Goal: Task Accomplishment & Management: Use online tool/utility

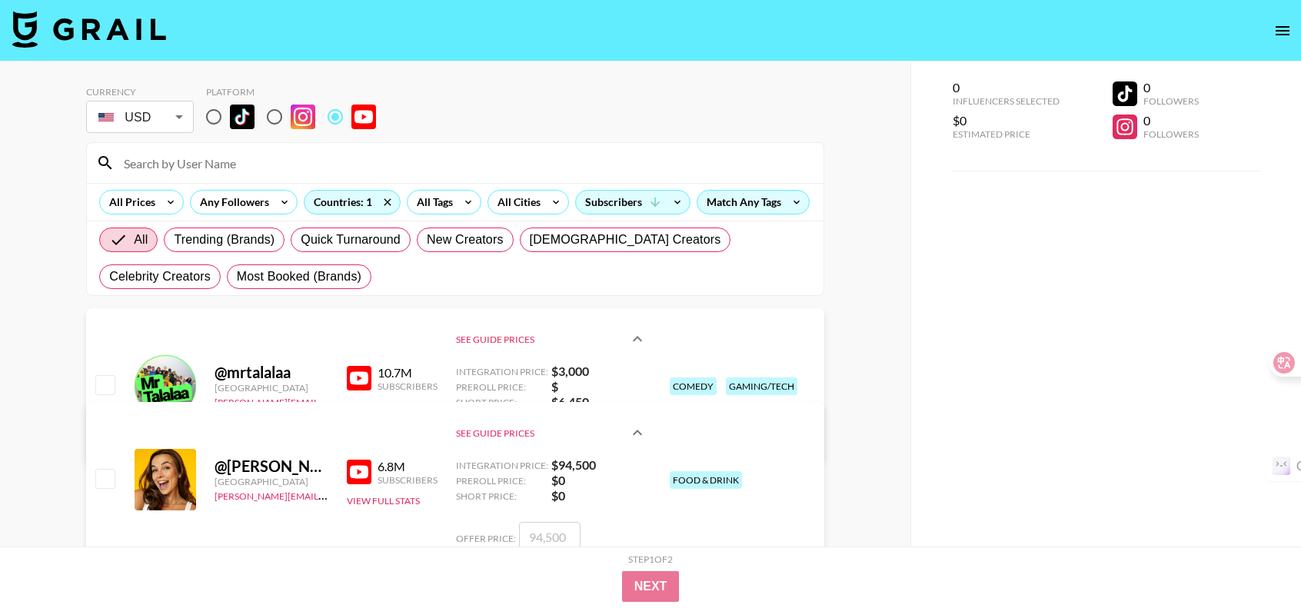
scroll to position [1307, 0]
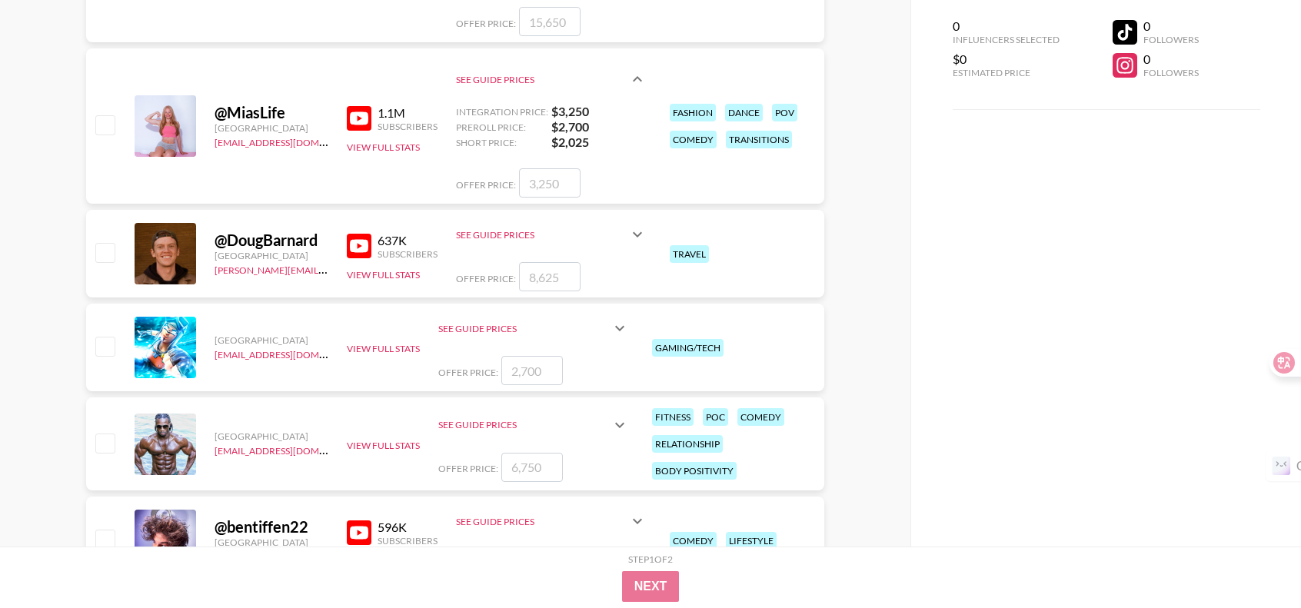
click at [548, 276] on input "number" at bounding box center [549, 276] width 61 height 29
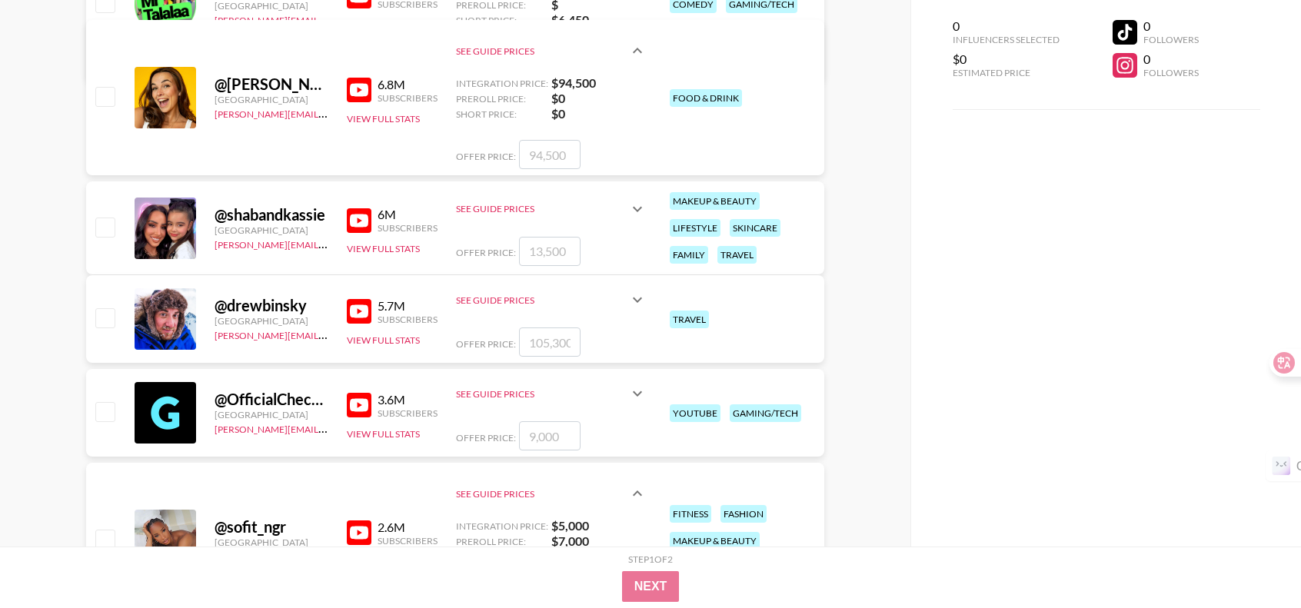
scroll to position [384, 0]
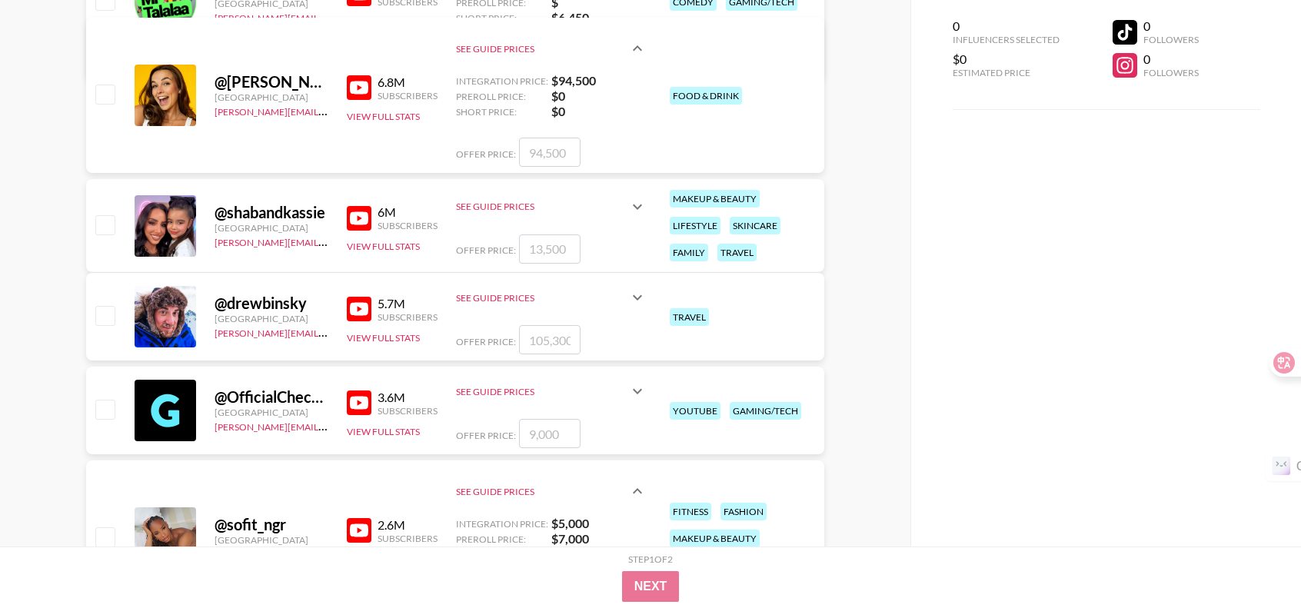
click at [693, 226] on div "lifestyle" at bounding box center [694, 226] width 51 height 18
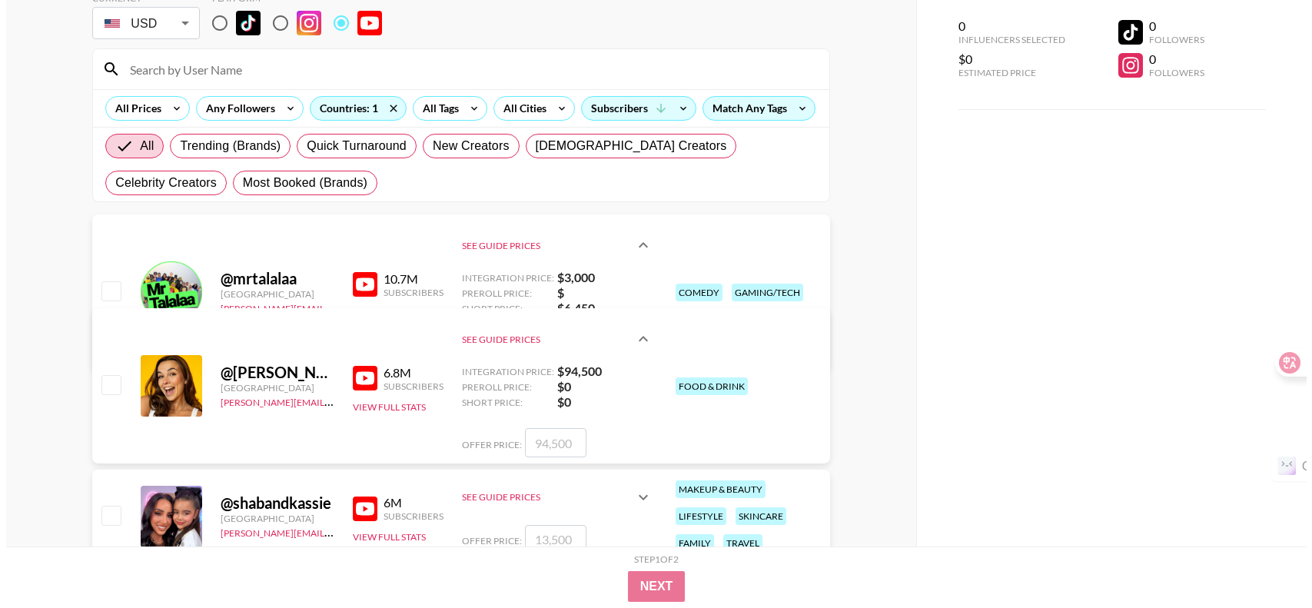
scroll to position [77, 0]
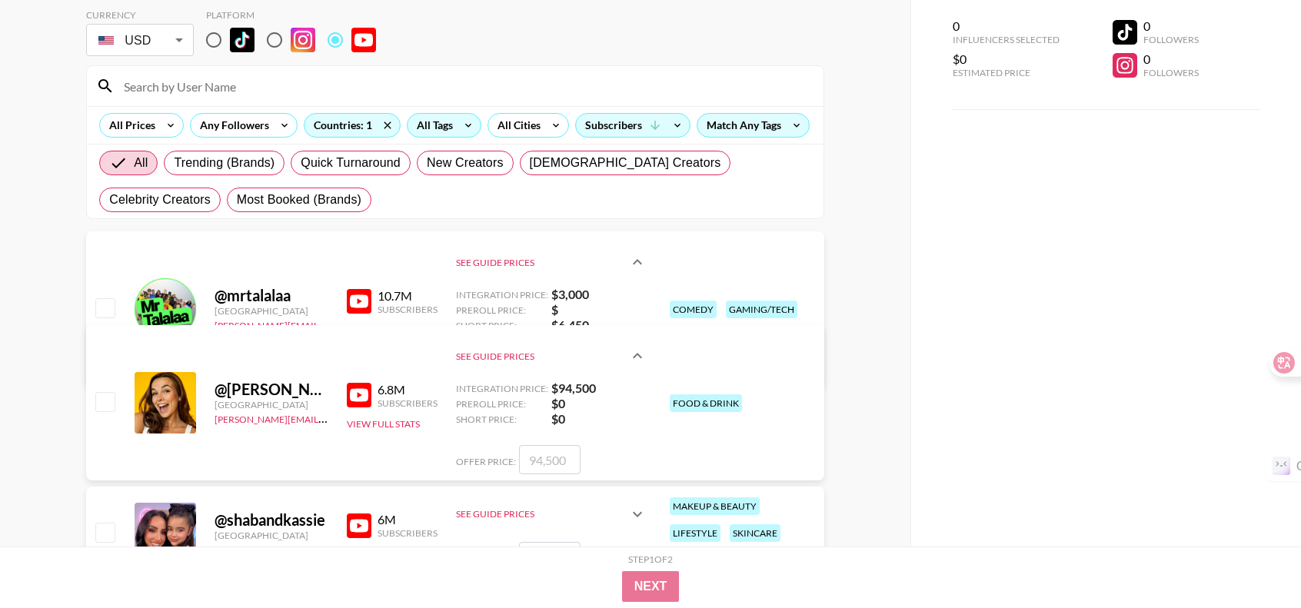
click at [469, 128] on icon at bounding box center [468, 125] width 25 height 23
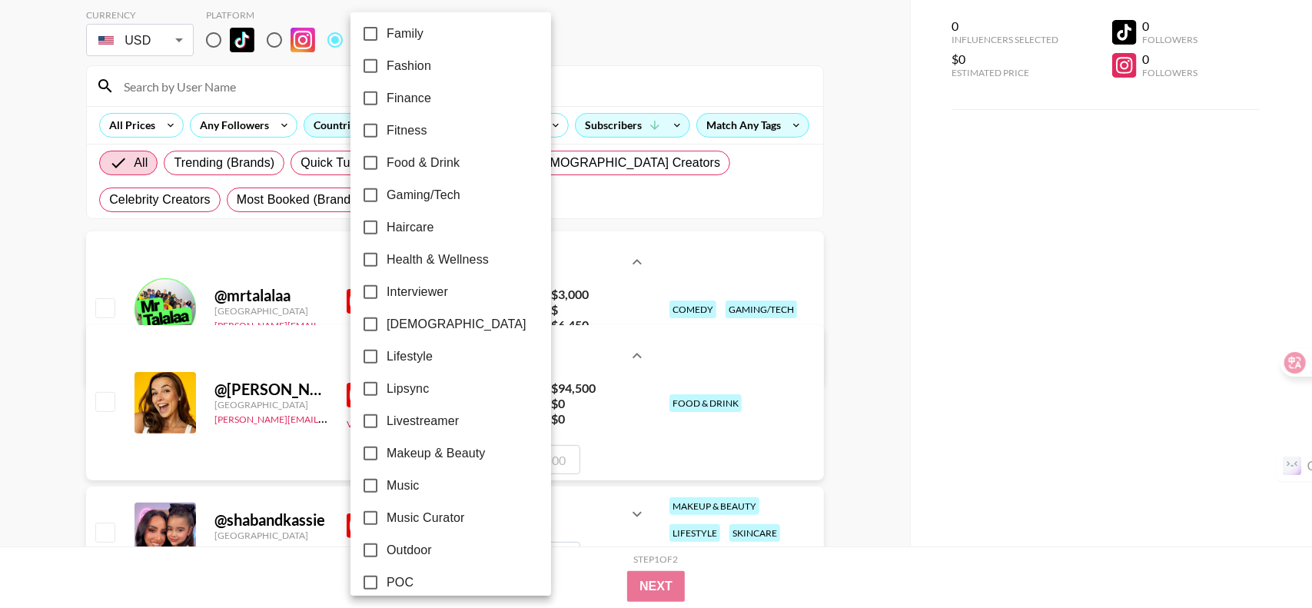
scroll to position [461, 0]
click at [407, 125] on span "Fitness" at bounding box center [407, 128] width 41 height 18
click at [387, 125] on input "Fitness" at bounding box center [370, 128] width 32 height 32
checkbox input "true"
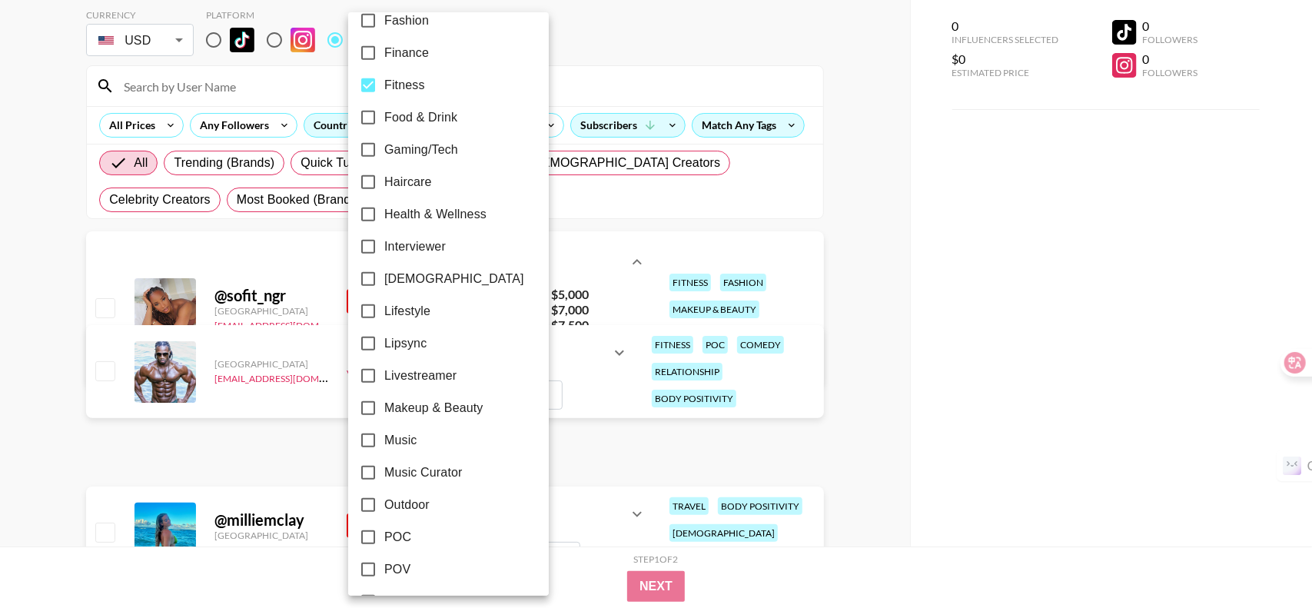
scroll to position [538, 0]
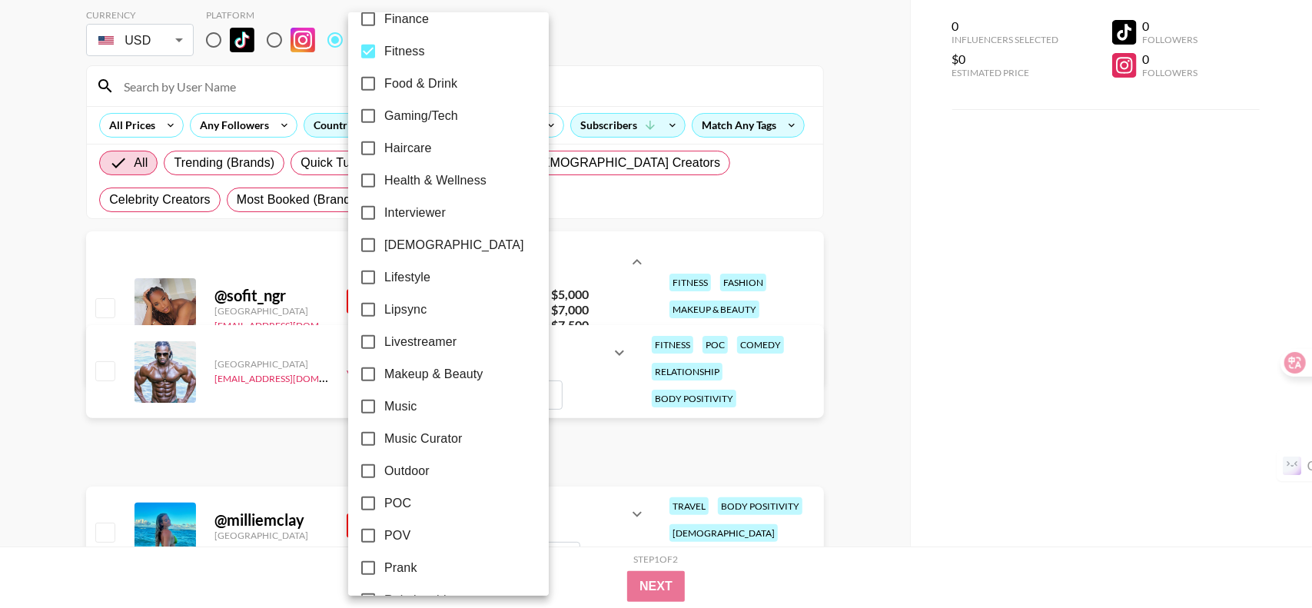
click at [429, 272] on span "Lifestyle" at bounding box center [407, 277] width 46 height 18
click at [384, 272] on input "Lifestyle" at bounding box center [368, 277] width 32 height 32
checkbox input "true"
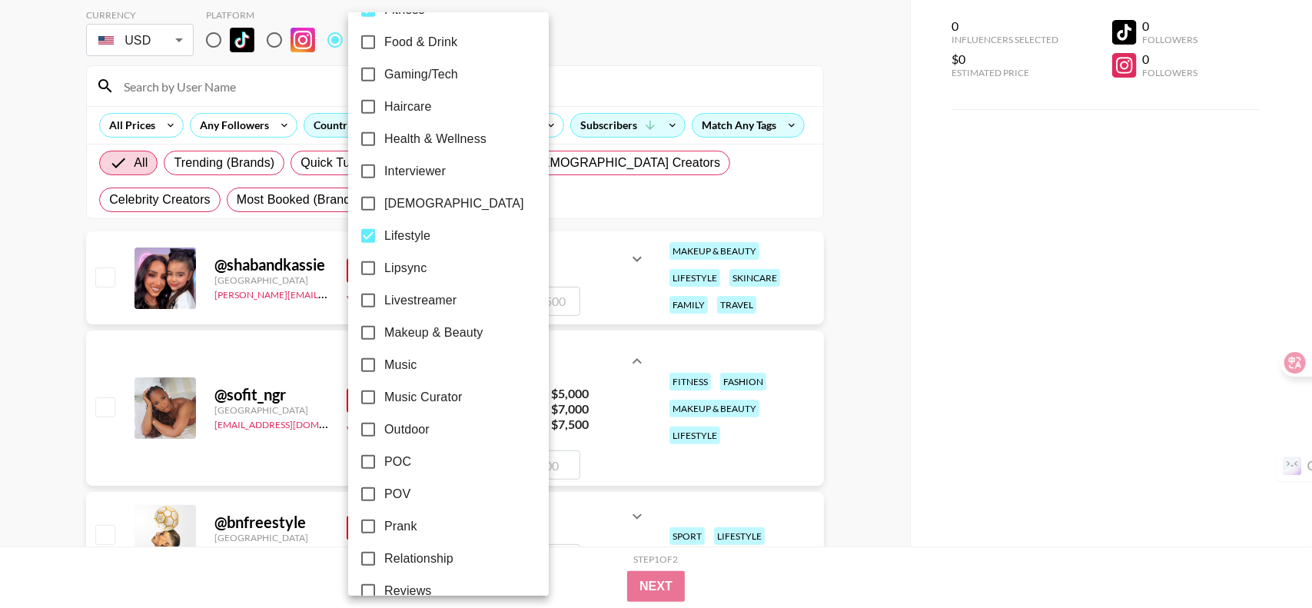
scroll to position [615, 0]
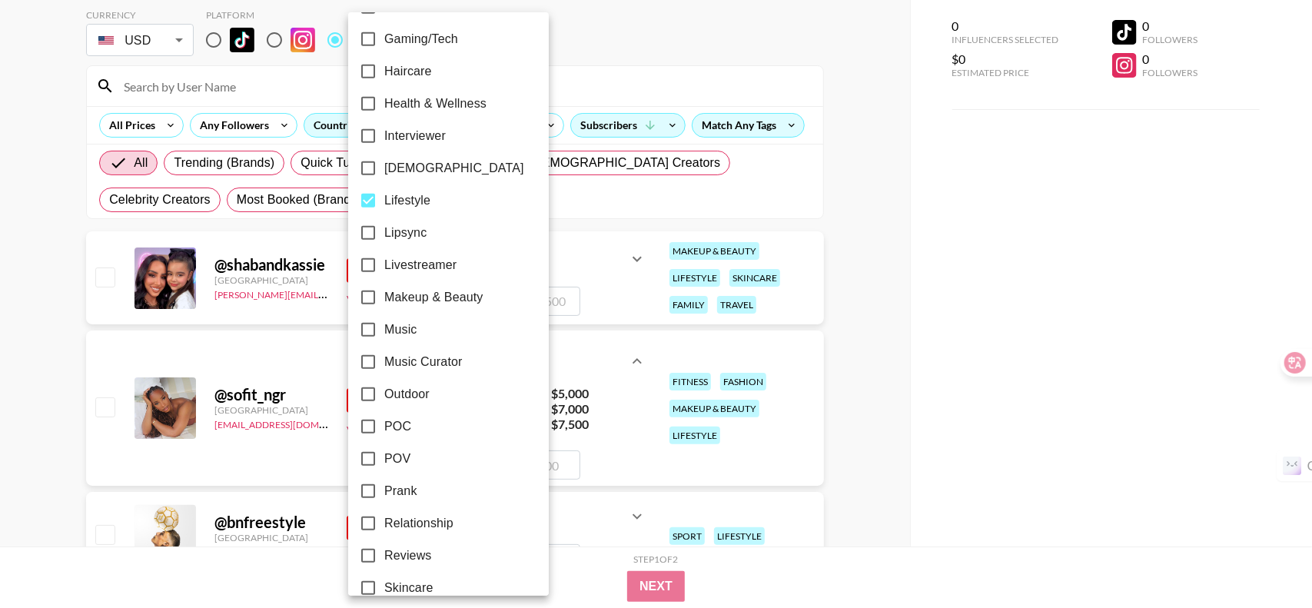
click at [467, 297] on span "Makeup & Beauty" at bounding box center [433, 297] width 99 height 18
click at [384, 297] on input "Makeup & Beauty" at bounding box center [368, 297] width 32 height 32
checkbox input "true"
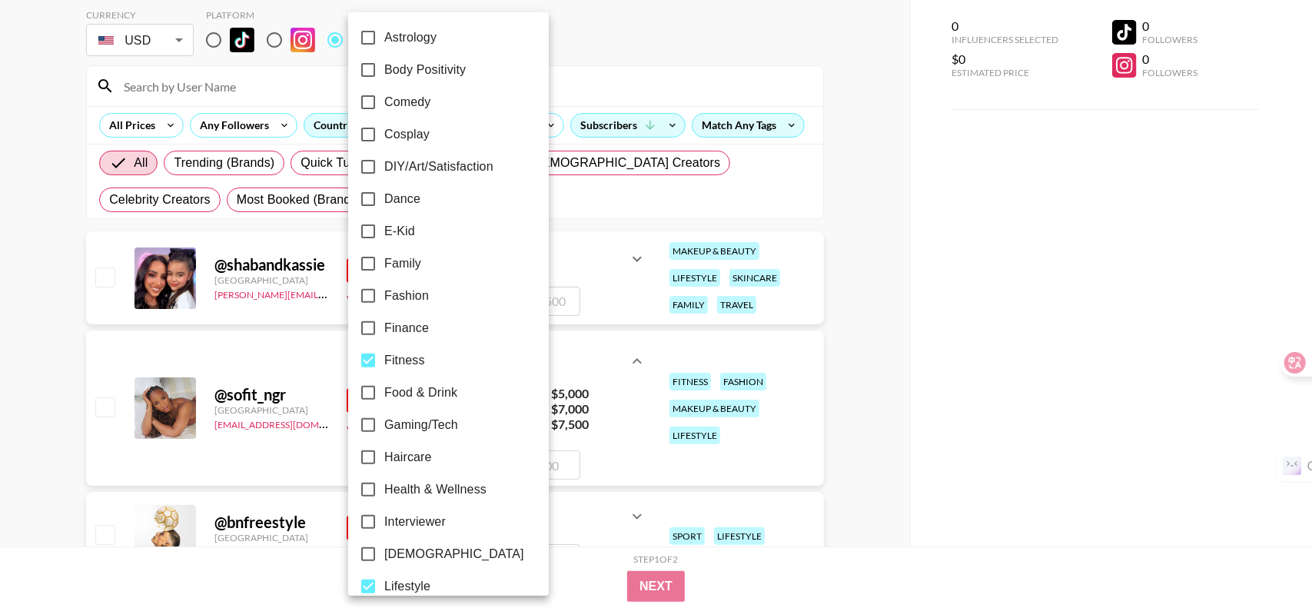
scroll to position [231, 0]
click at [418, 291] on span "Fashion" at bounding box center [406, 294] width 45 height 18
click at [370, 296] on input "Fashion" at bounding box center [368, 294] width 32 height 32
checkbox input "true"
click at [367, 261] on input "Family" at bounding box center [368, 262] width 32 height 32
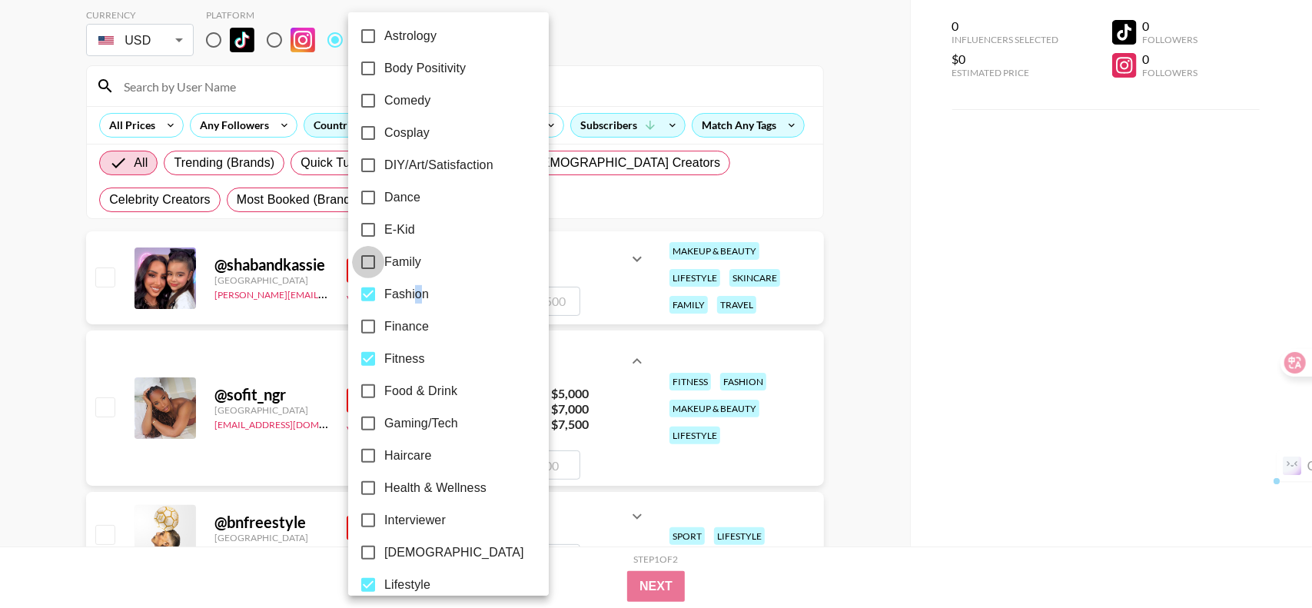
checkbox input "true"
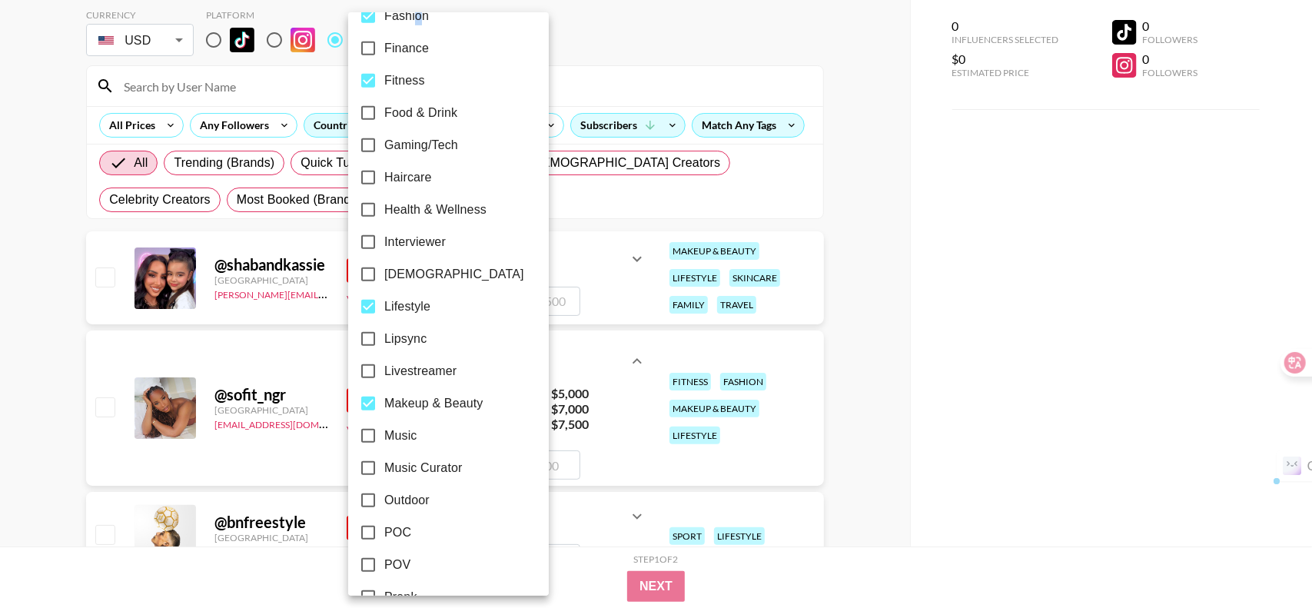
scroll to position [538, 0]
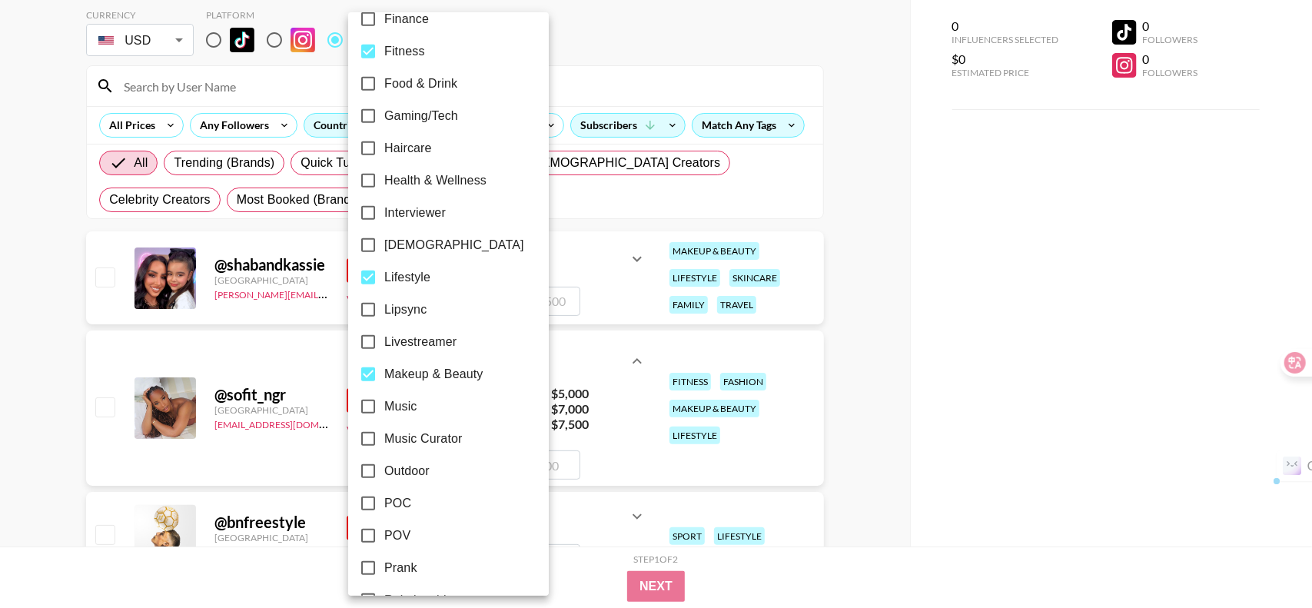
click at [449, 172] on span "Health & Wellness" at bounding box center [435, 180] width 102 height 18
click at [384, 172] on input "Health & Wellness" at bounding box center [368, 180] width 32 height 32
checkbox input "true"
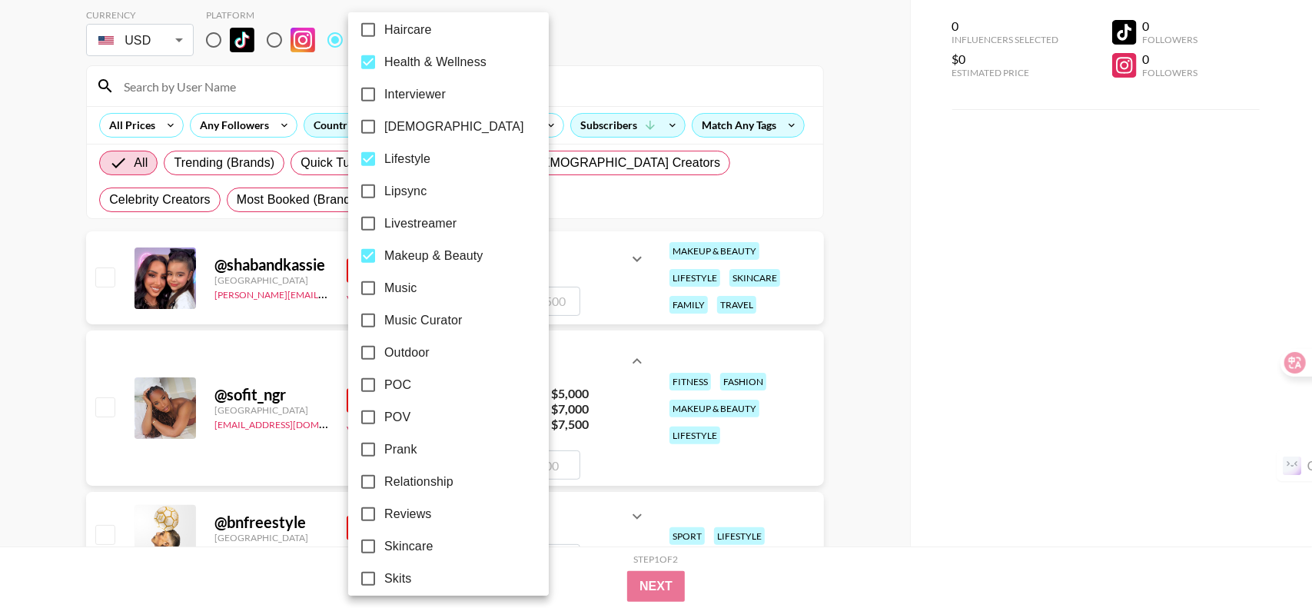
scroll to position [692, 0]
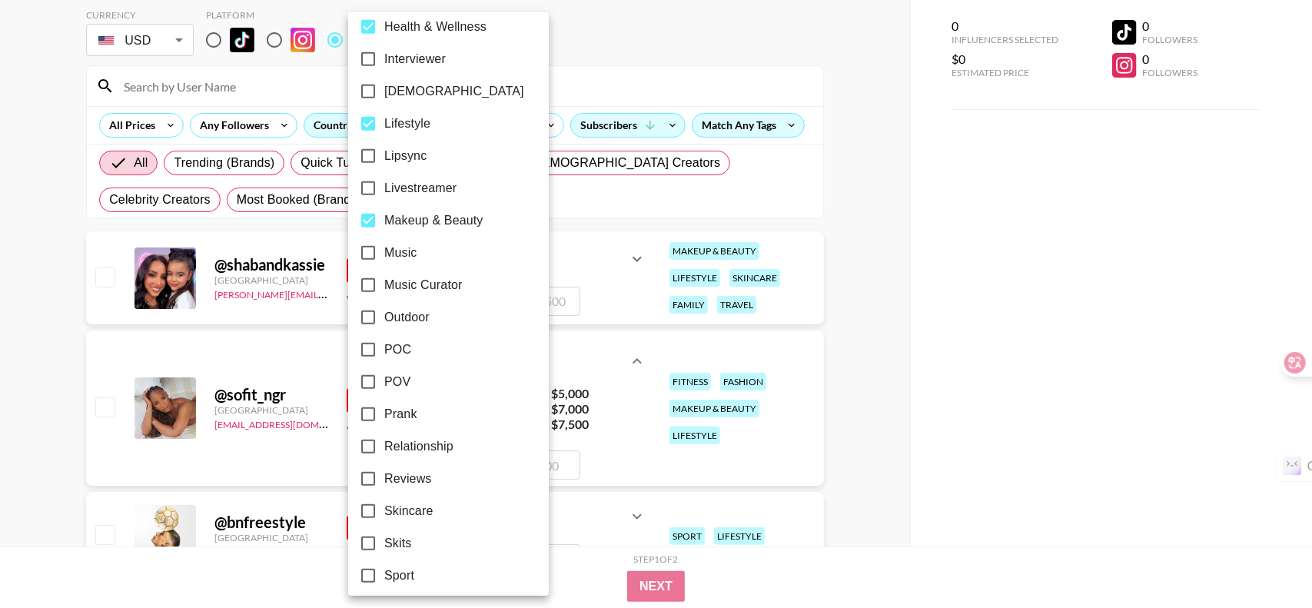
click at [423, 312] on span "Outdoor" at bounding box center [406, 317] width 45 height 18
click at [384, 312] on input "Outdoor" at bounding box center [368, 317] width 32 height 32
checkbox input "true"
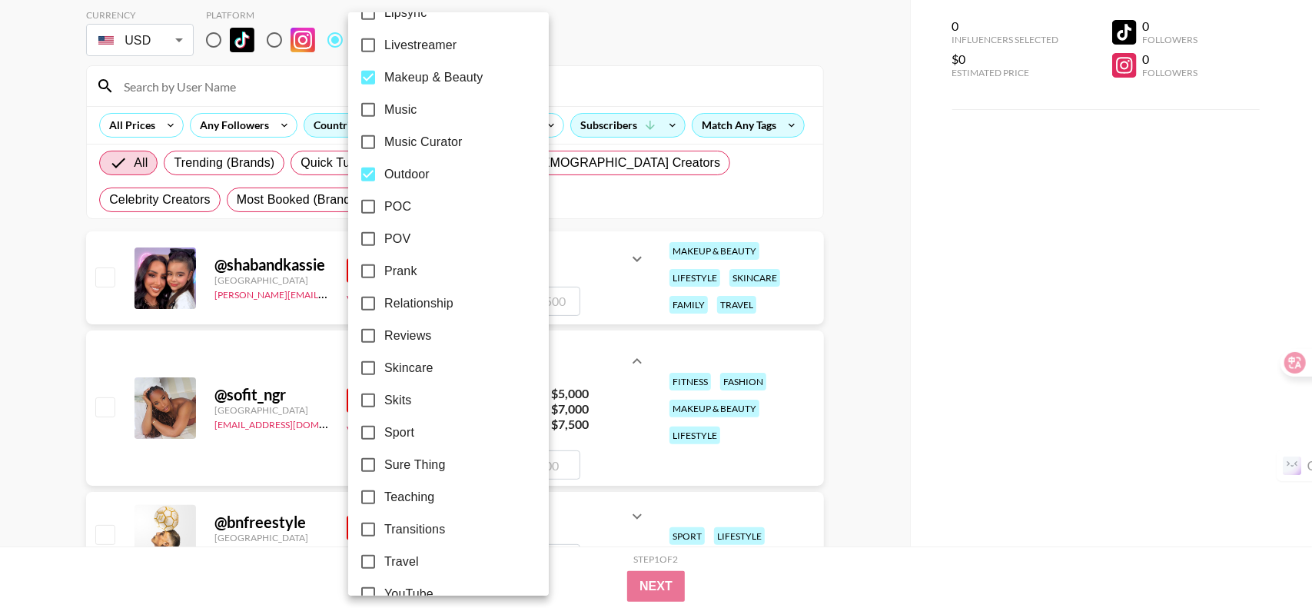
scroll to position [846, 0]
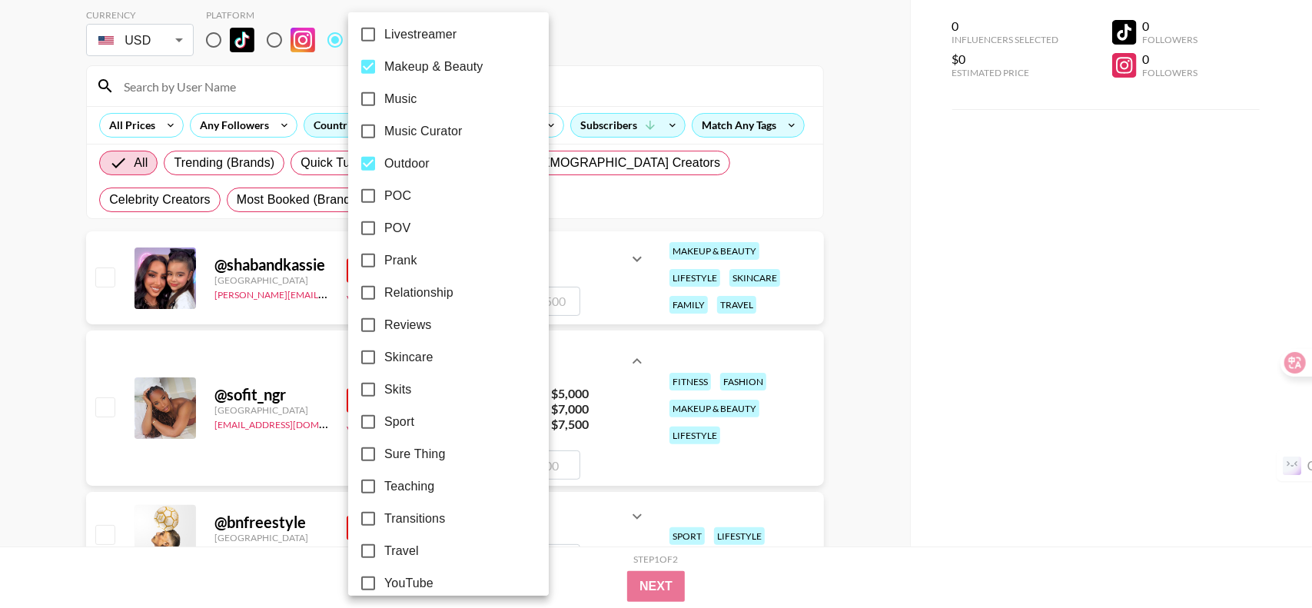
click at [422, 296] on span "Relationship" at bounding box center [418, 293] width 69 height 18
click at [384, 296] on input "Relationship" at bounding box center [368, 293] width 32 height 32
checkbox input "true"
click at [416, 316] on span "Reviews" at bounding box center [408, 325] width 48 height 18
click at [384, 316] on input "Reviews" at bounding box center [368, 325] width 32 height 32
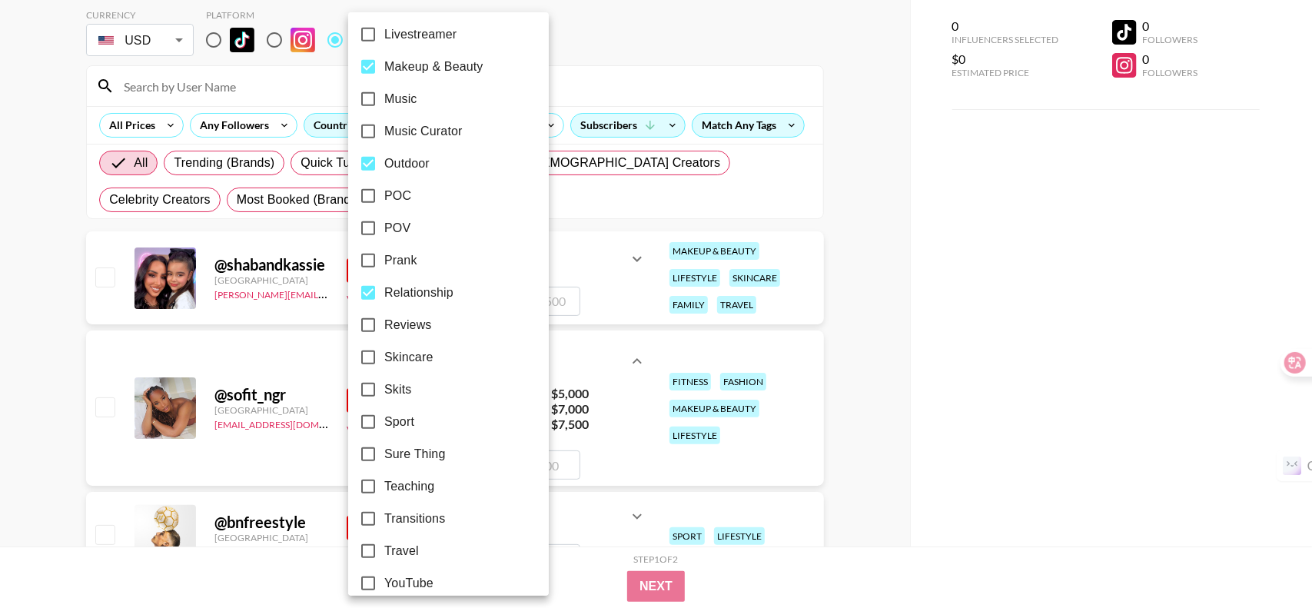
checkbox input "true"
click at [434, 360] on label "Skincare" at bounding box center [438, 357] width 172 height 32
click at [384, 360] on input "Skincare" at bounding box center [368, 357] width 32 height 32
checkbox input "true"
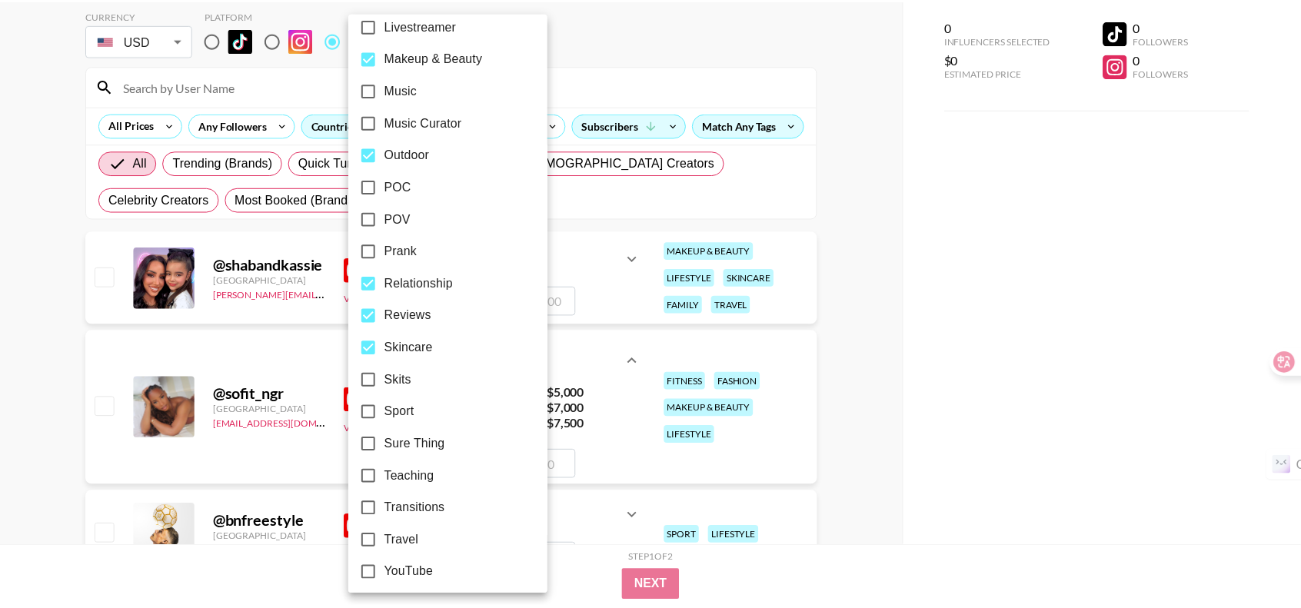
scroll to position [861, 0]
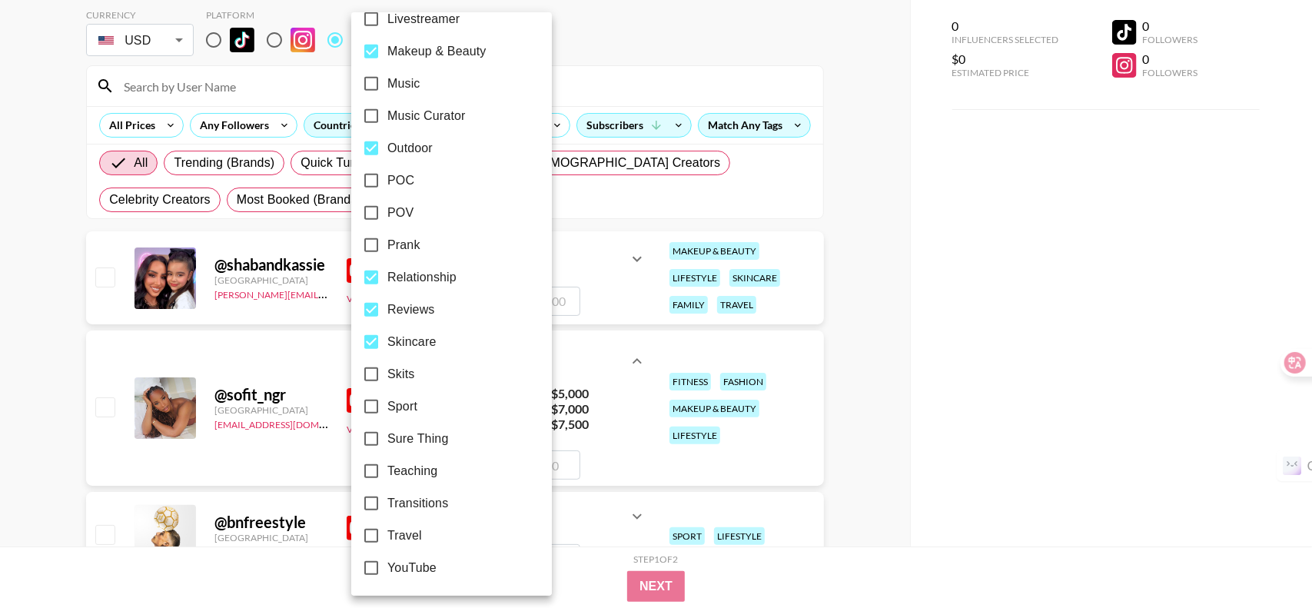
click at [407, 407] on span "Sport" at bounding box center [402, 406] width 30 height 18
click at [387, 407] on input "Sport" at bounding box center [371, 406] width 32 height 32
checkbox input "true"
click at [441, 568] on label "YouTube" at bounding box center [441, 568] width 172 height 32
click at [387, 568] on input "YouTube" at bounding box center [371, 568] width 32 height 32
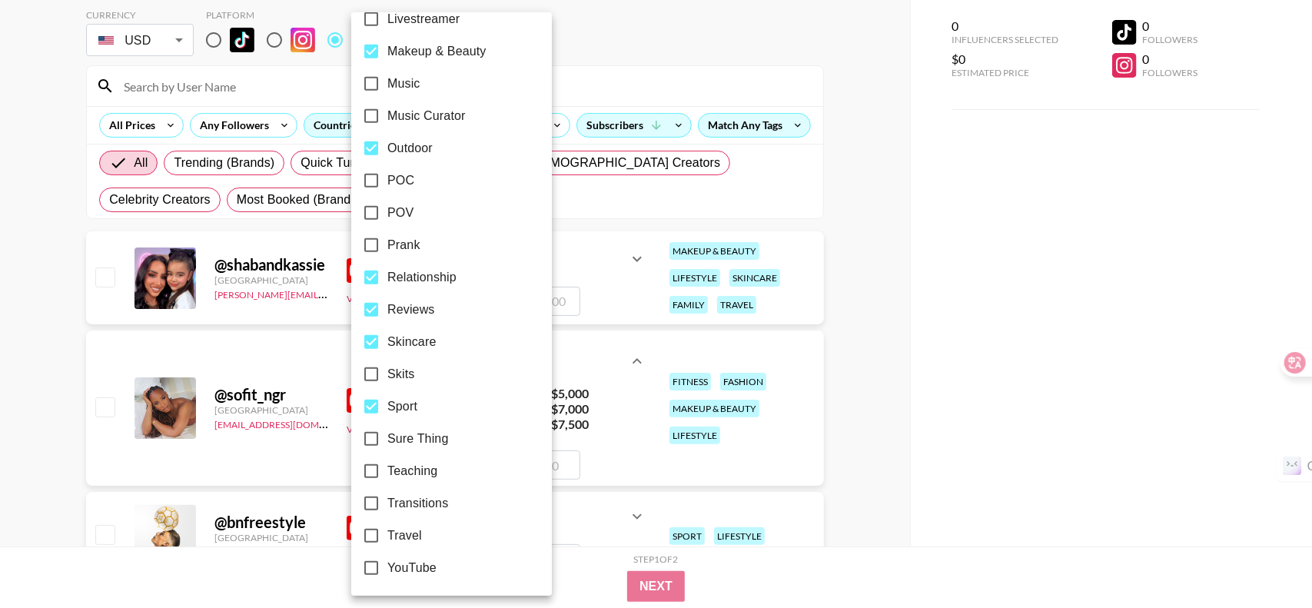
checkbox input "true"
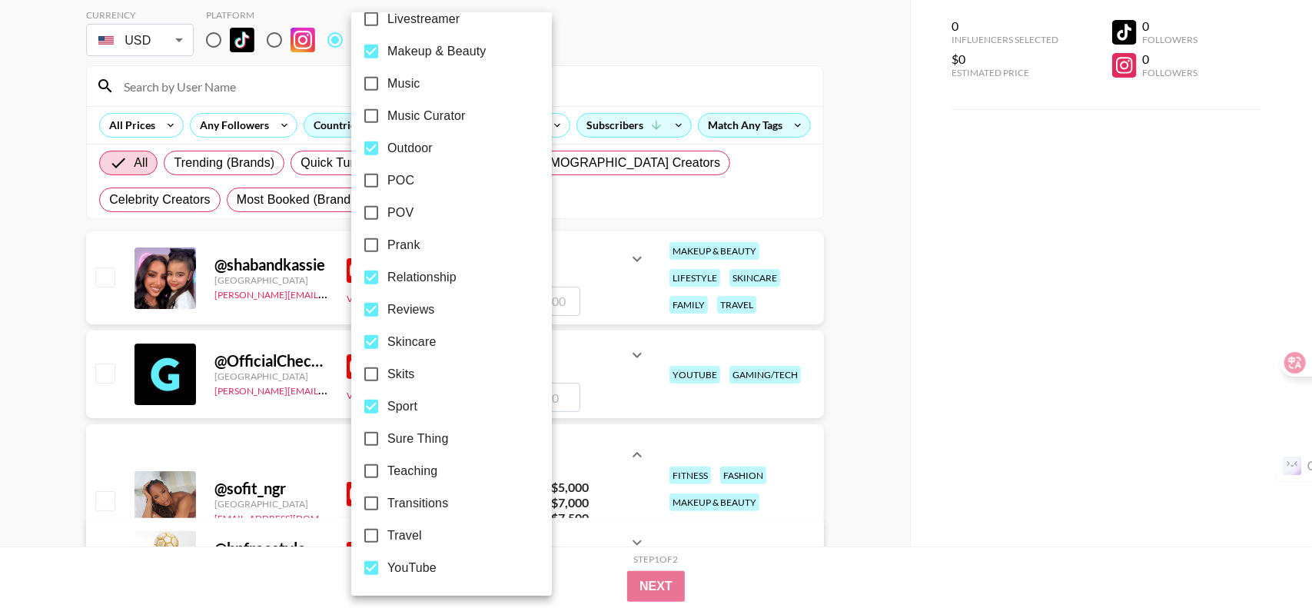
click at [905, 487] on div at bounding box center [656, 304] width 1312 height 608
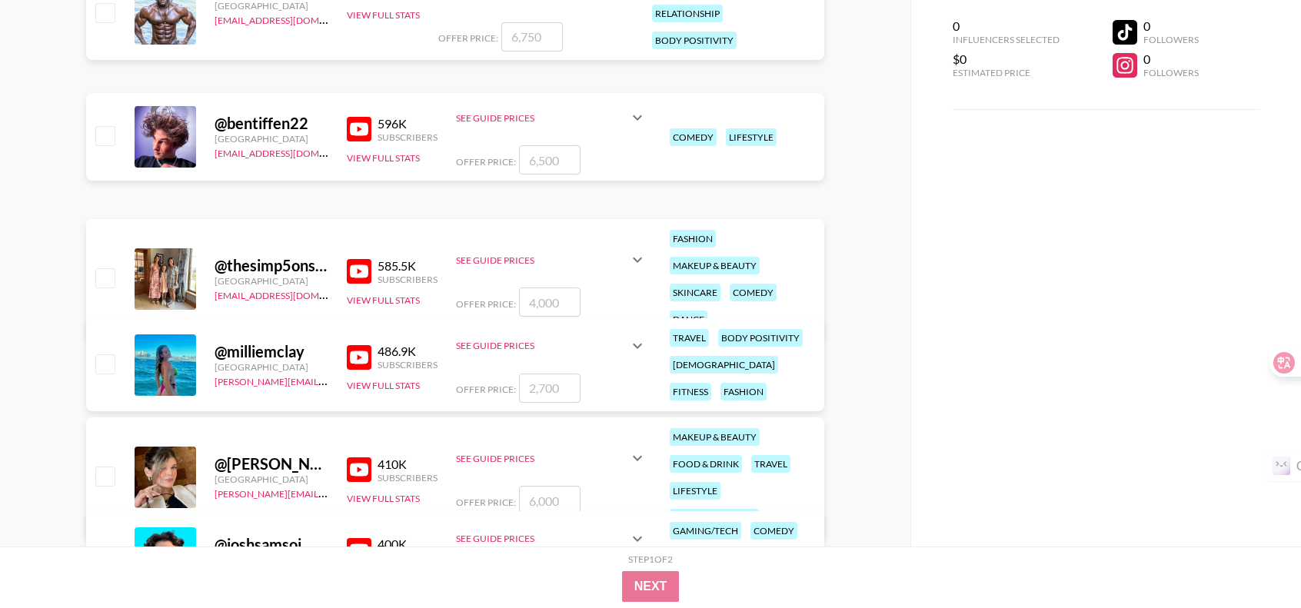
scroll to position [846, 0]
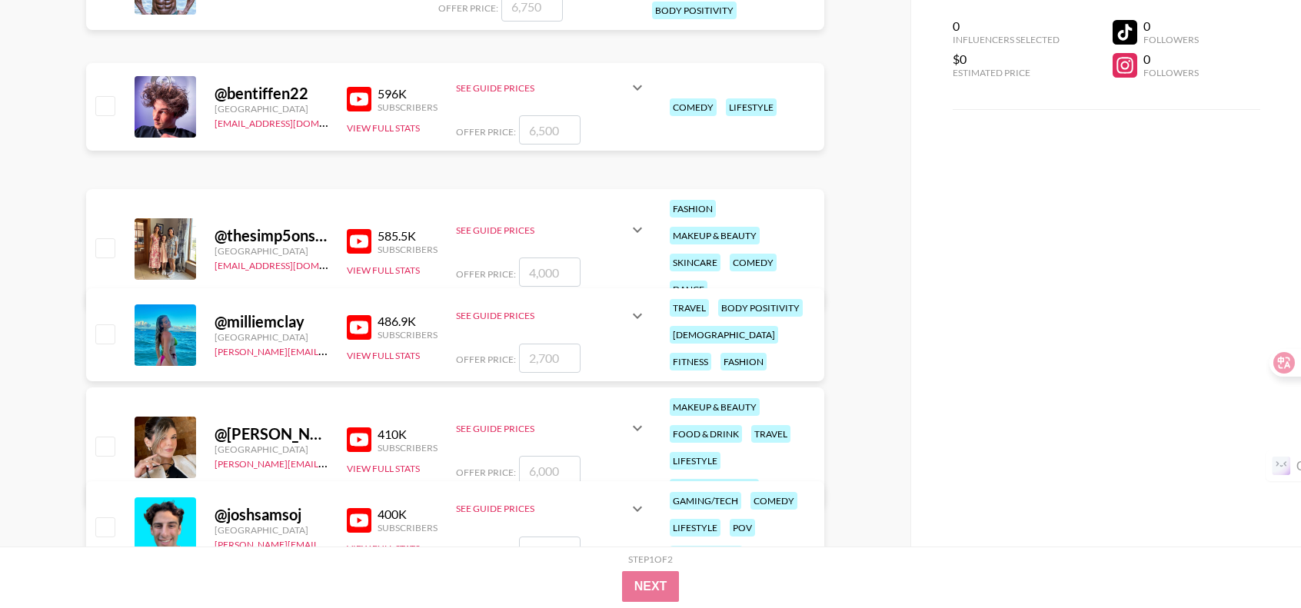
click at [360, 242] on img at bounding box center [359, 241] width 25 height 25
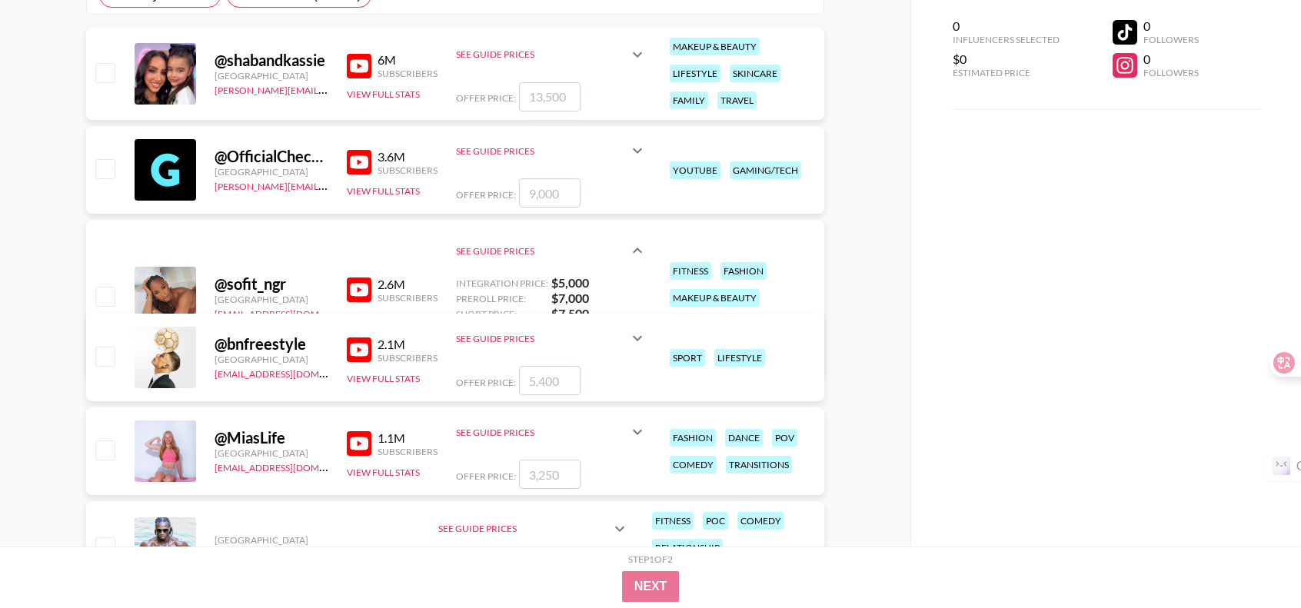
scroll to position [307, 0]
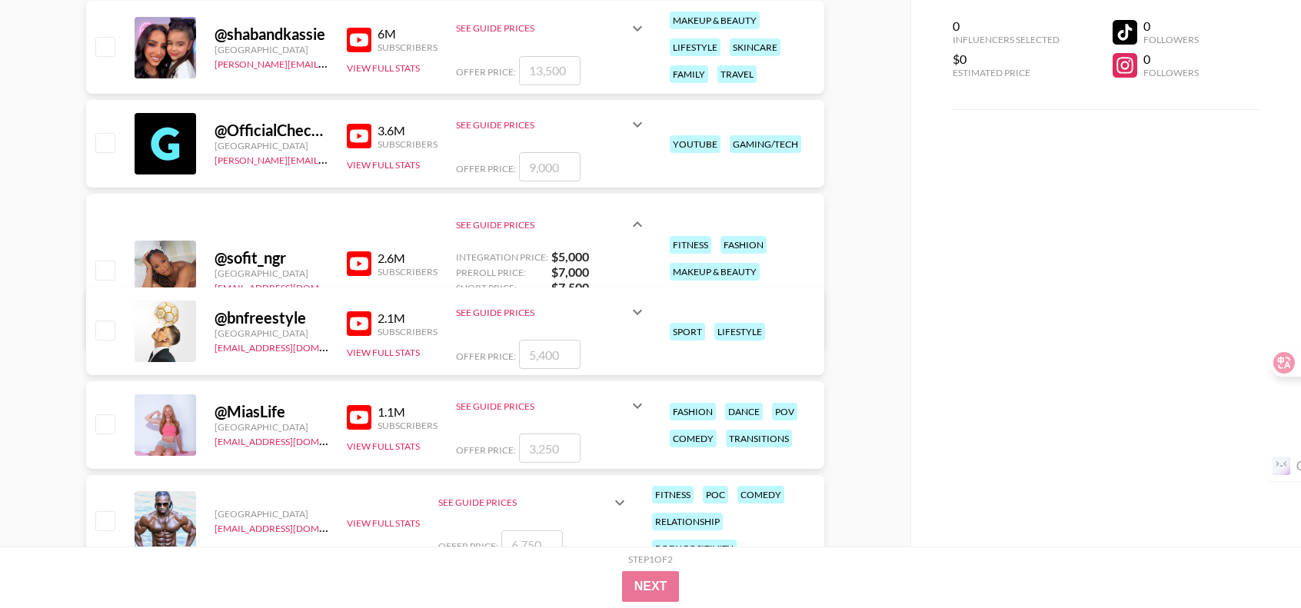
click at [361, 264] on img at bounding box center [359, 263] width 25 height 25
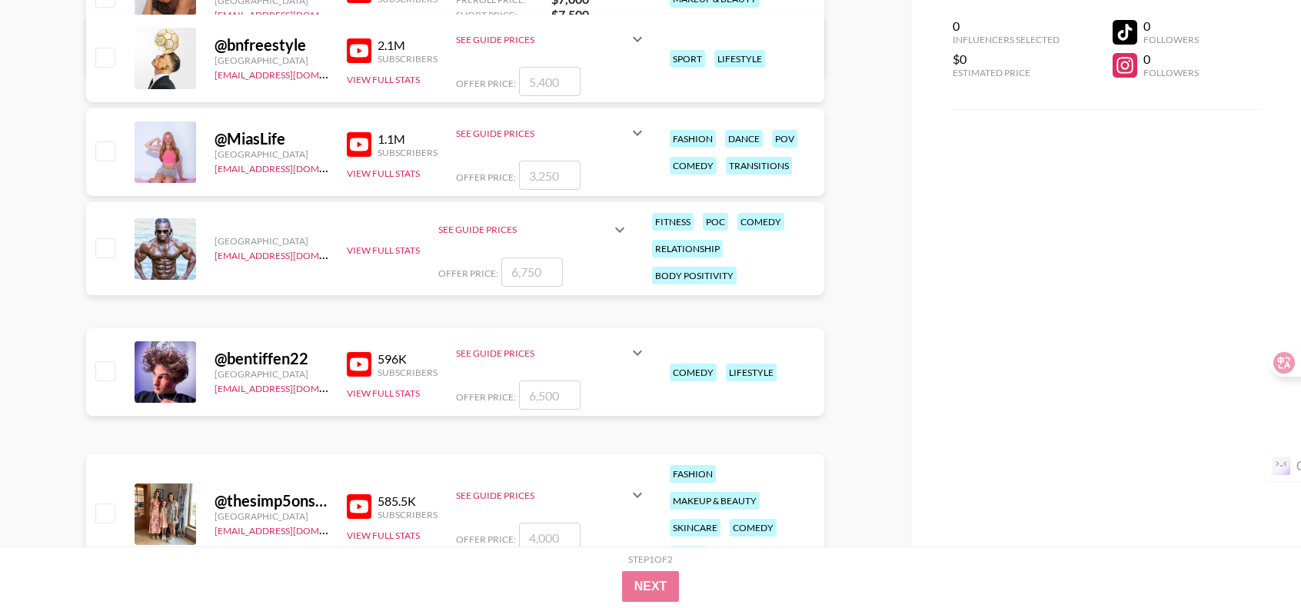
scroll to position [769, 0]
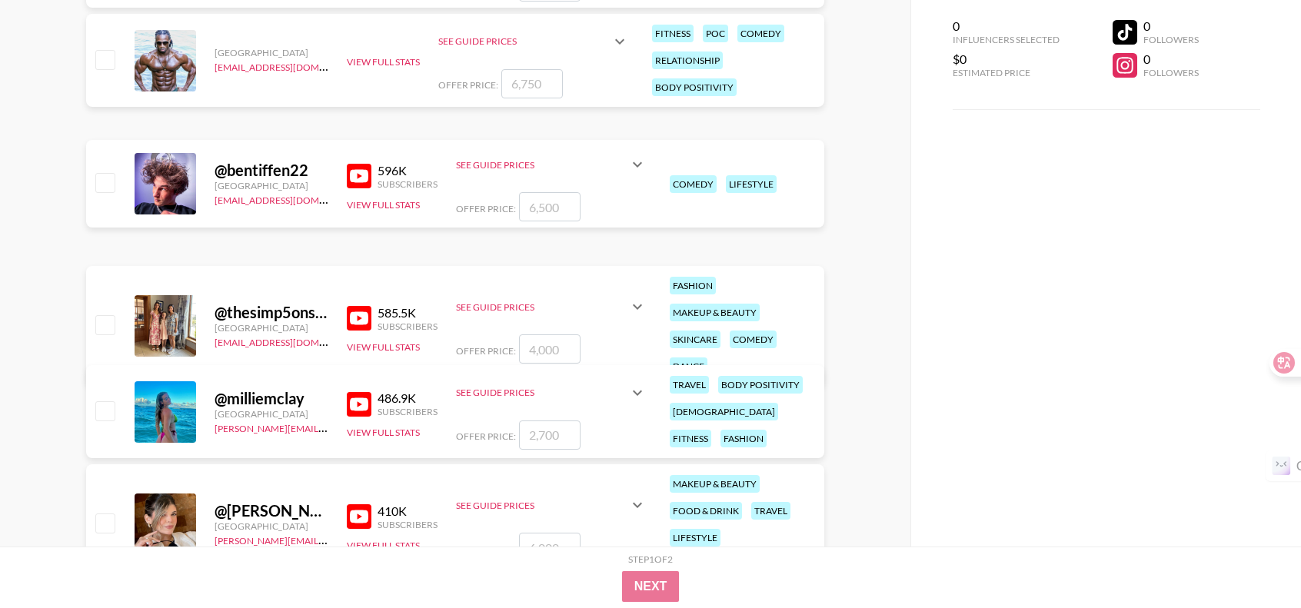
click at [364, 407] on img at bounding box center [359, 404] width 25 height 25
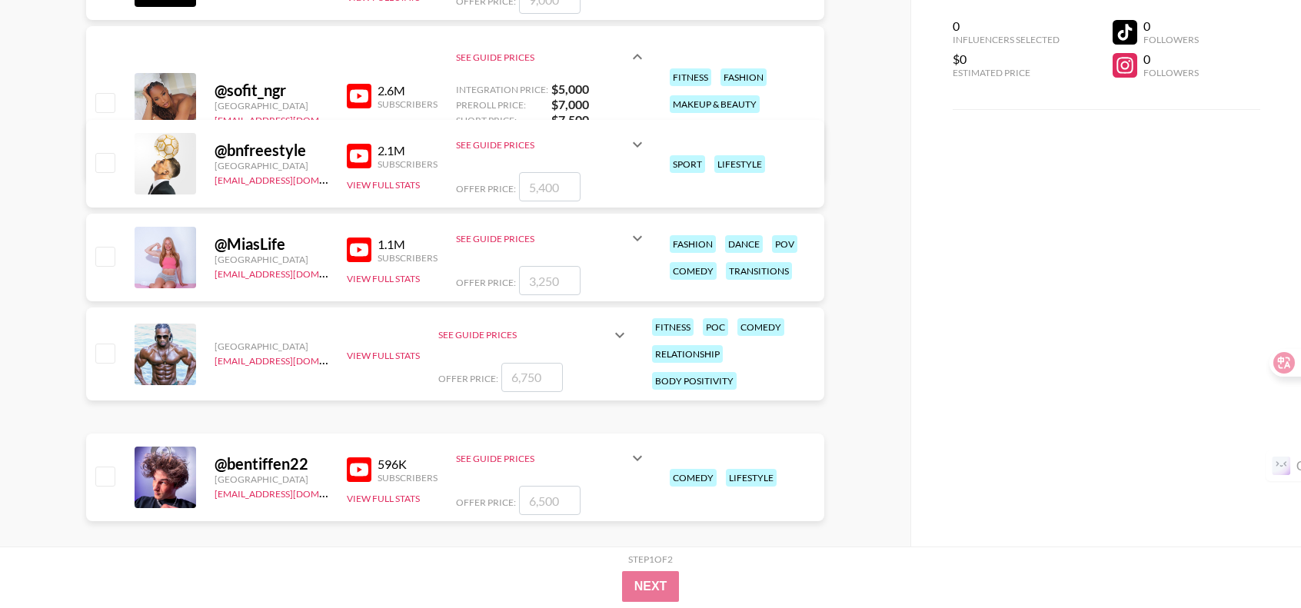
scroll to position [307, 0]
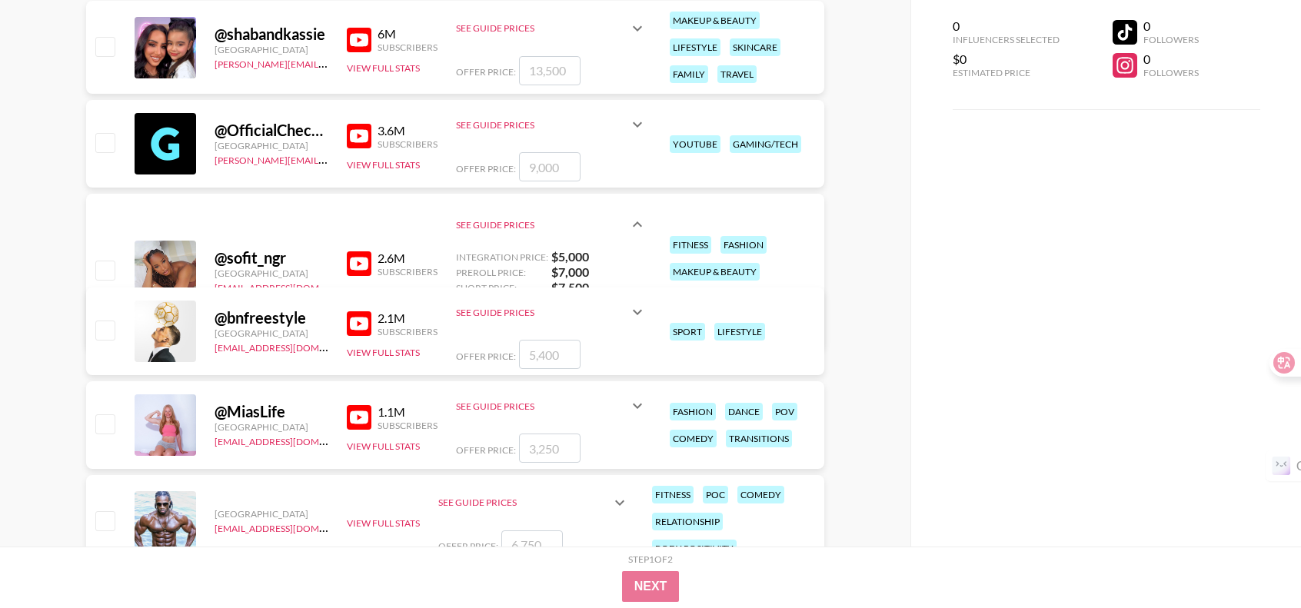
click at [635, 225] on icon at bounding box center [637, 224] width 18 height 18
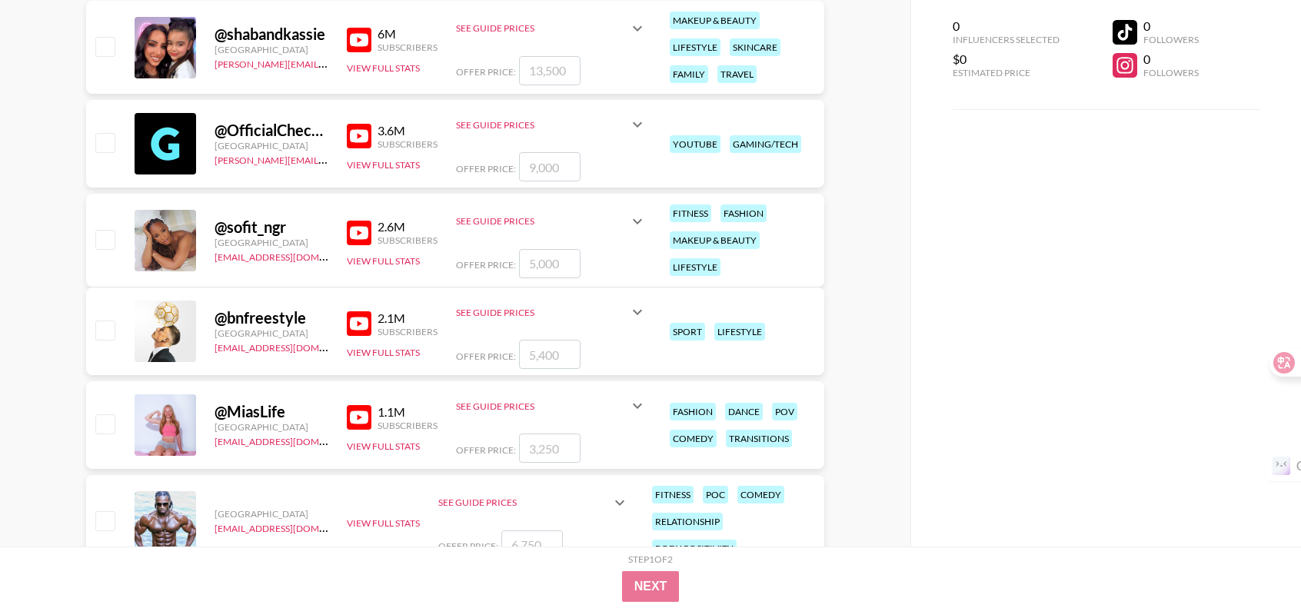
click at [635, 225] on icon at bounding box center [637, 221] width 18 height 18
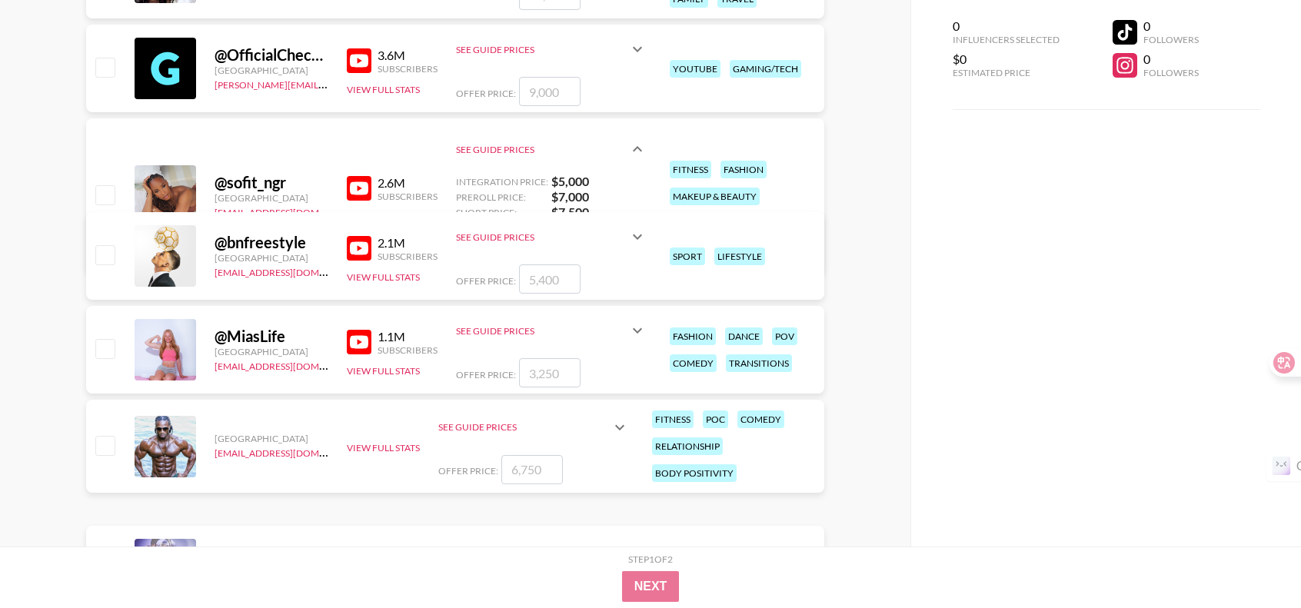
scroll to position [384, 0]
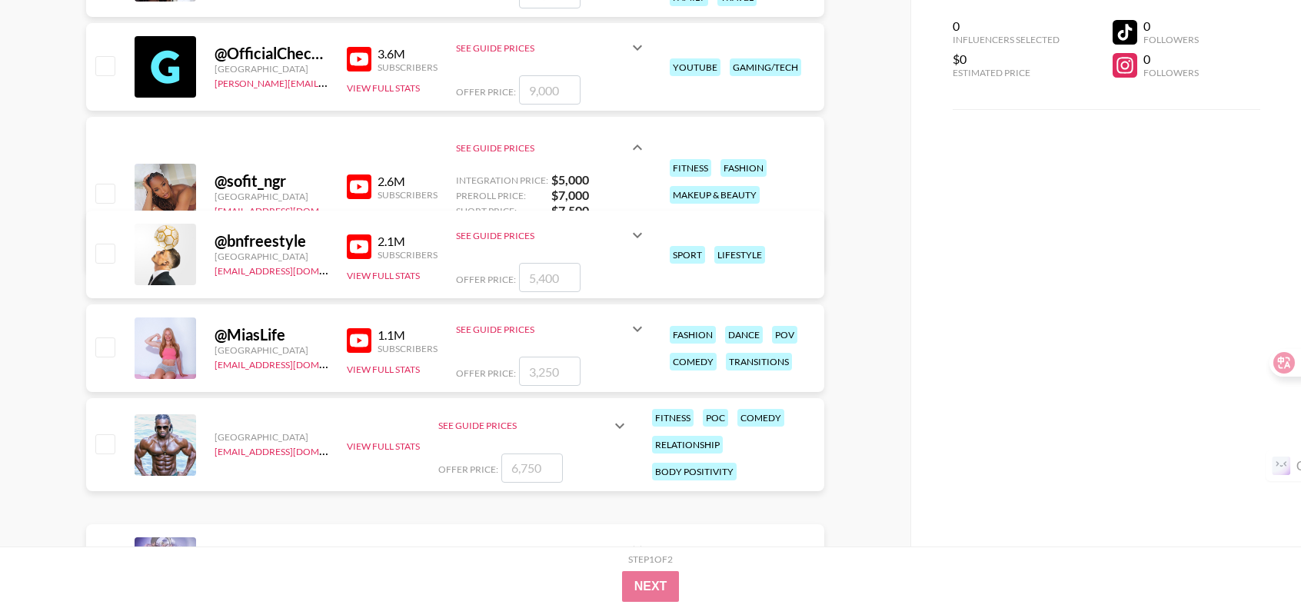
click at [630, 141] on icon at bounding box center [637, 147] width 18 height 18
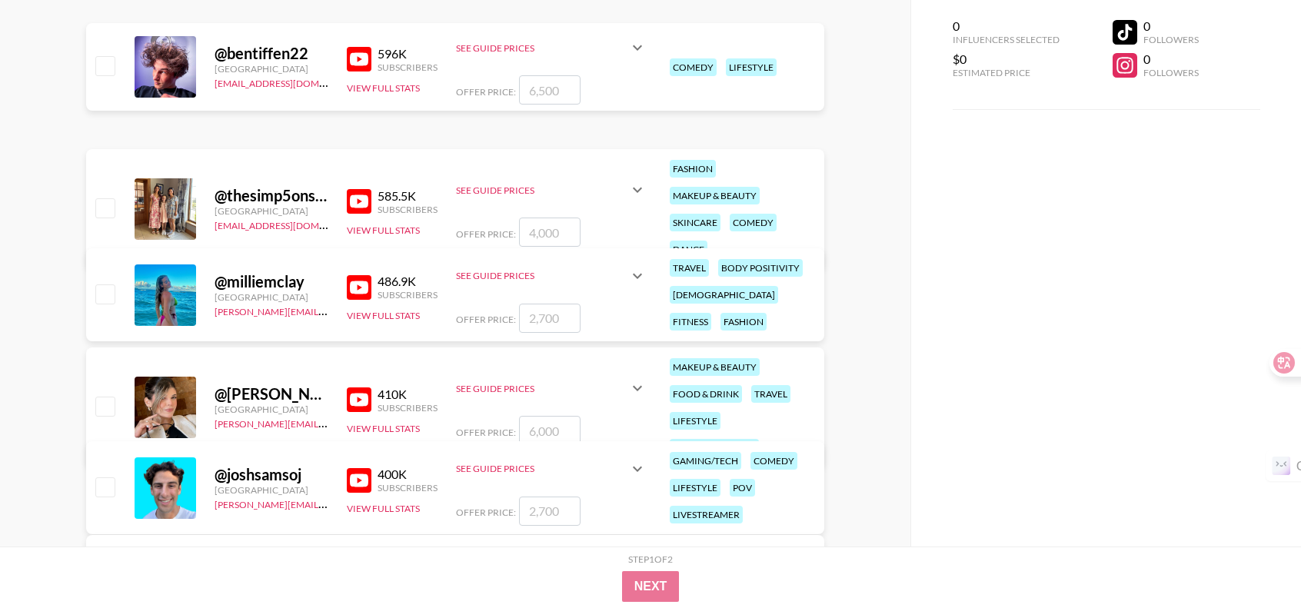
scroll to position [922, 0]
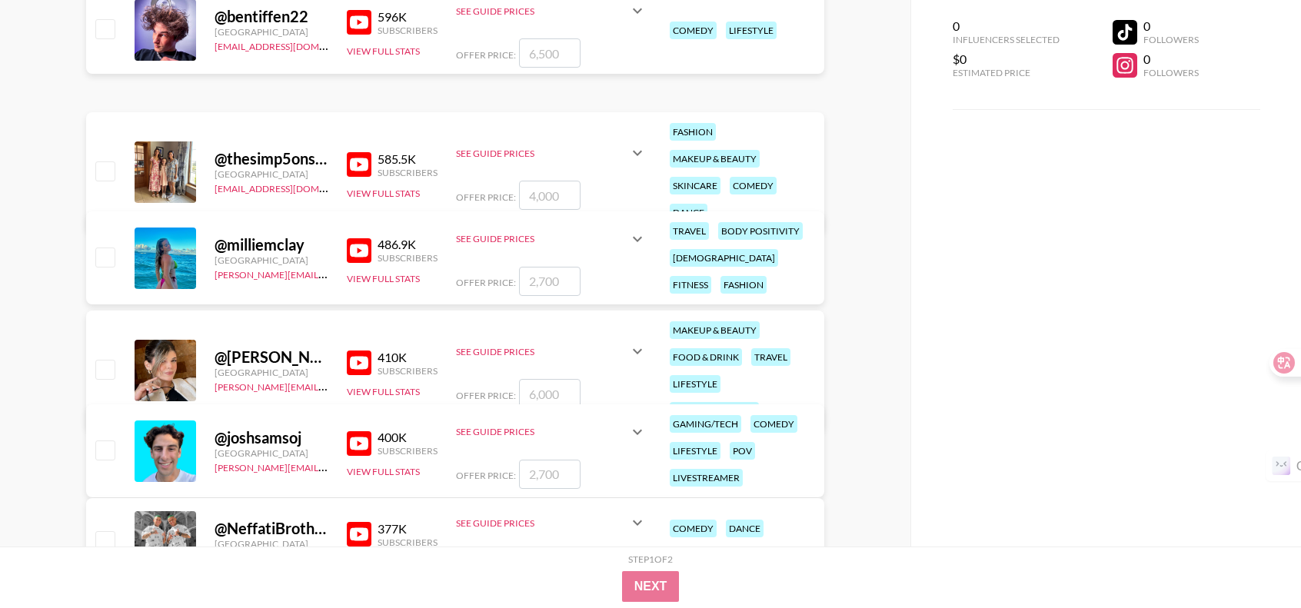
click at [364, 359] on img at bounding box center [359, 363] width 25 height 25
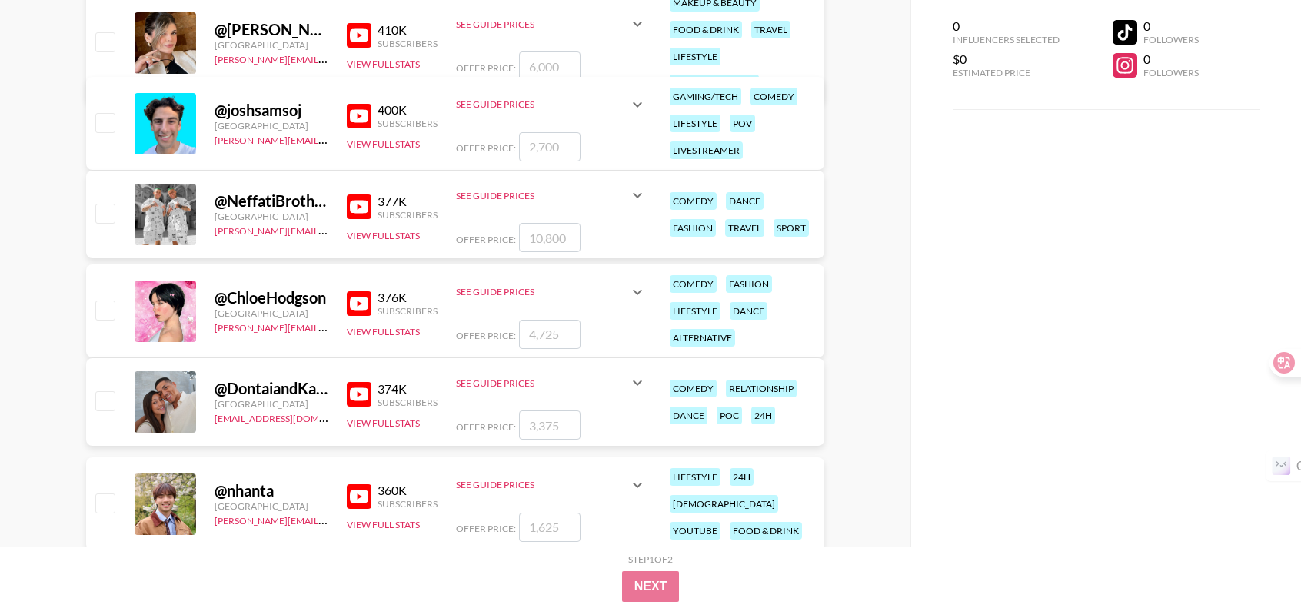
scroll to position [1307, 0]
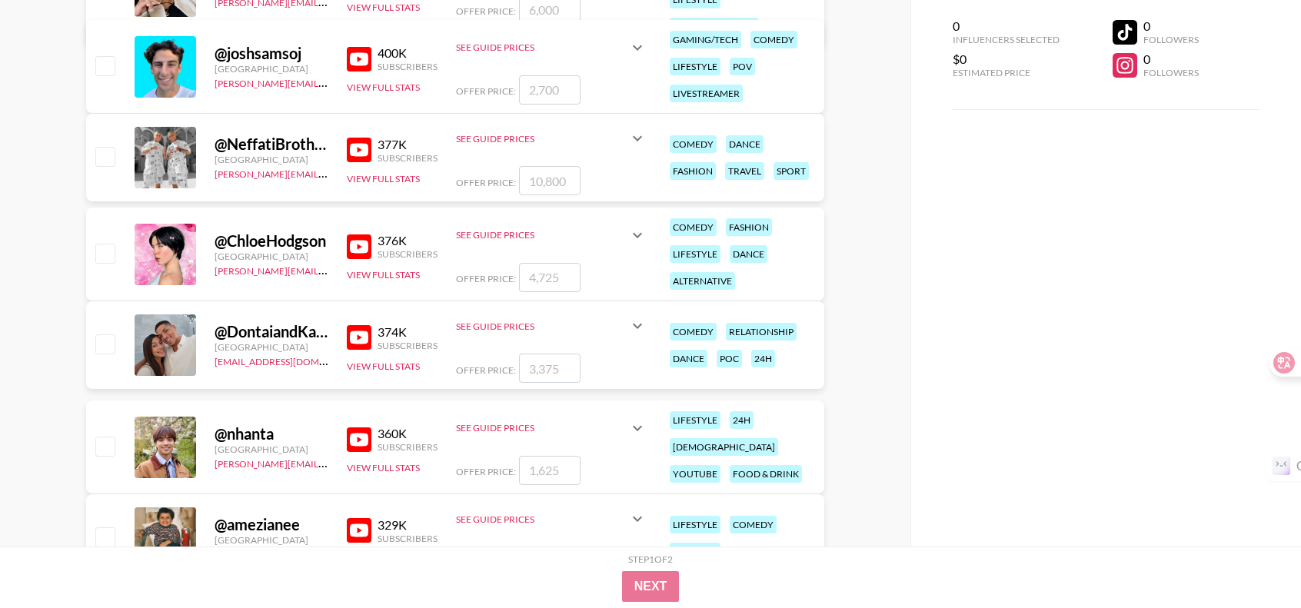
click at [363, 243] on img at bounding box center [359, 246] width 25 height 25
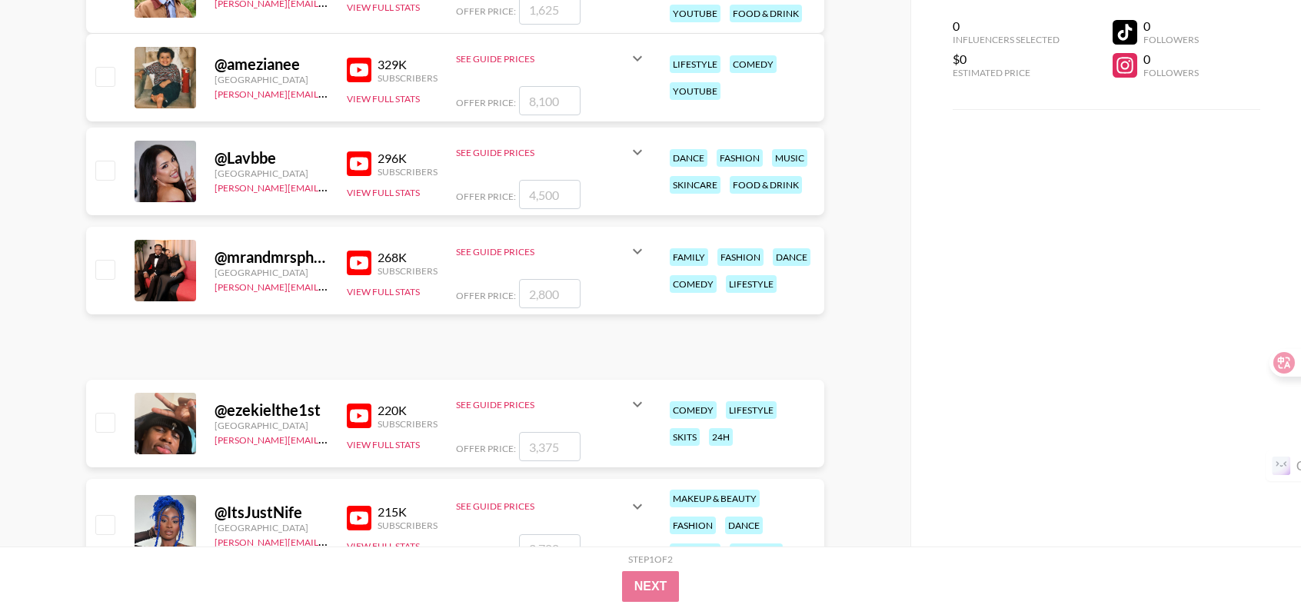
scroll to position [1768, 0]
click at [360, 156] on img at bounding box center [359, 163] width 25 height 25
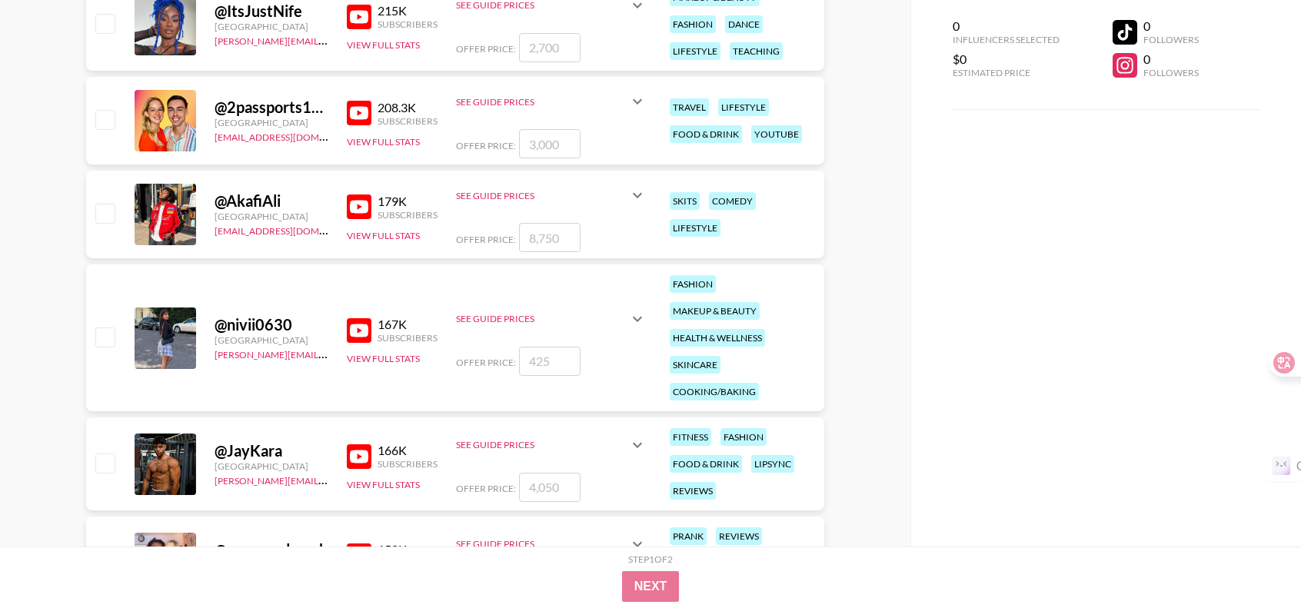
scroll to position [2306, 0]
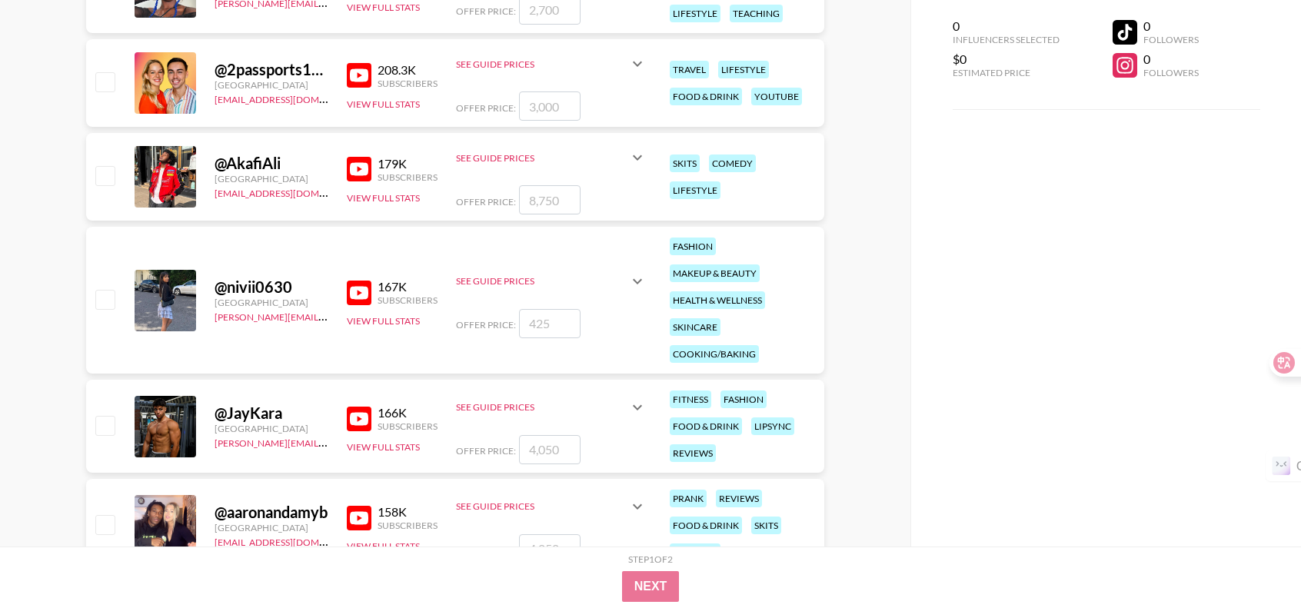
click at [352, 289] on img at bounding box center [359, 293] width 25 height 25
click at [638, 272] on icon at bounding box center [637, 281] width 18 height 18
